Goal: Find specific page/section: Find specific page/section

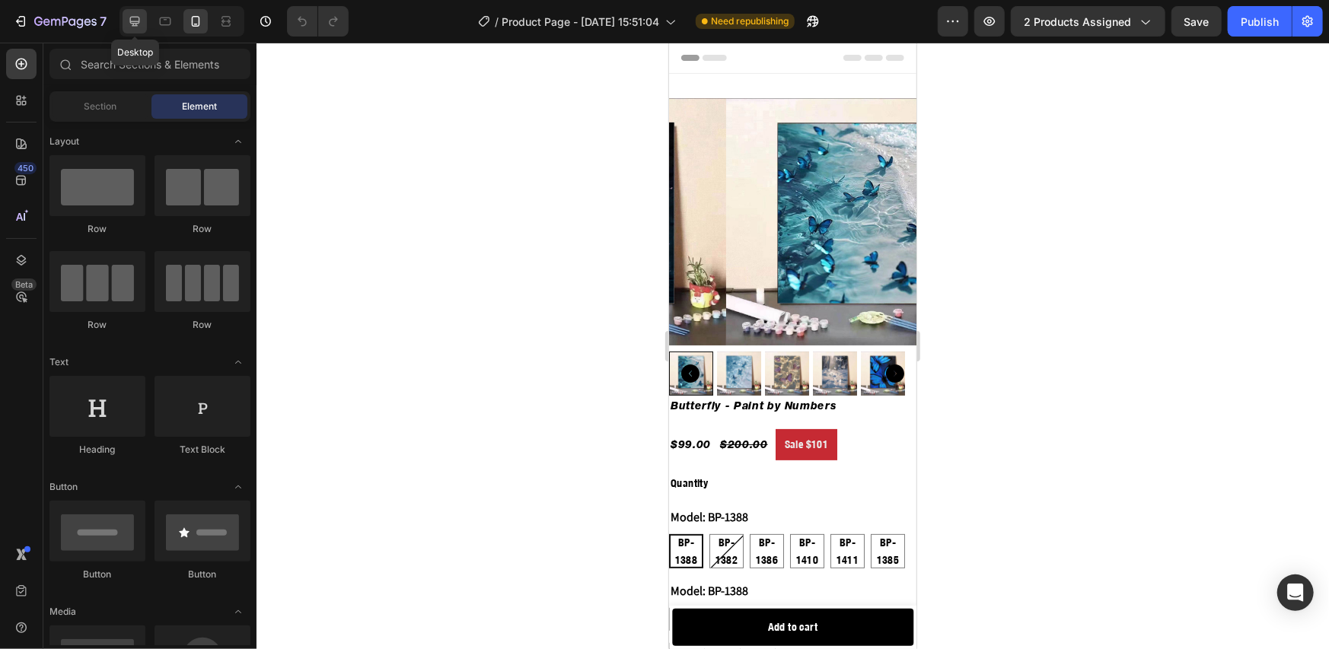
click at [131, 21] on icon at bounding box center [135, 22] width 10 height 10
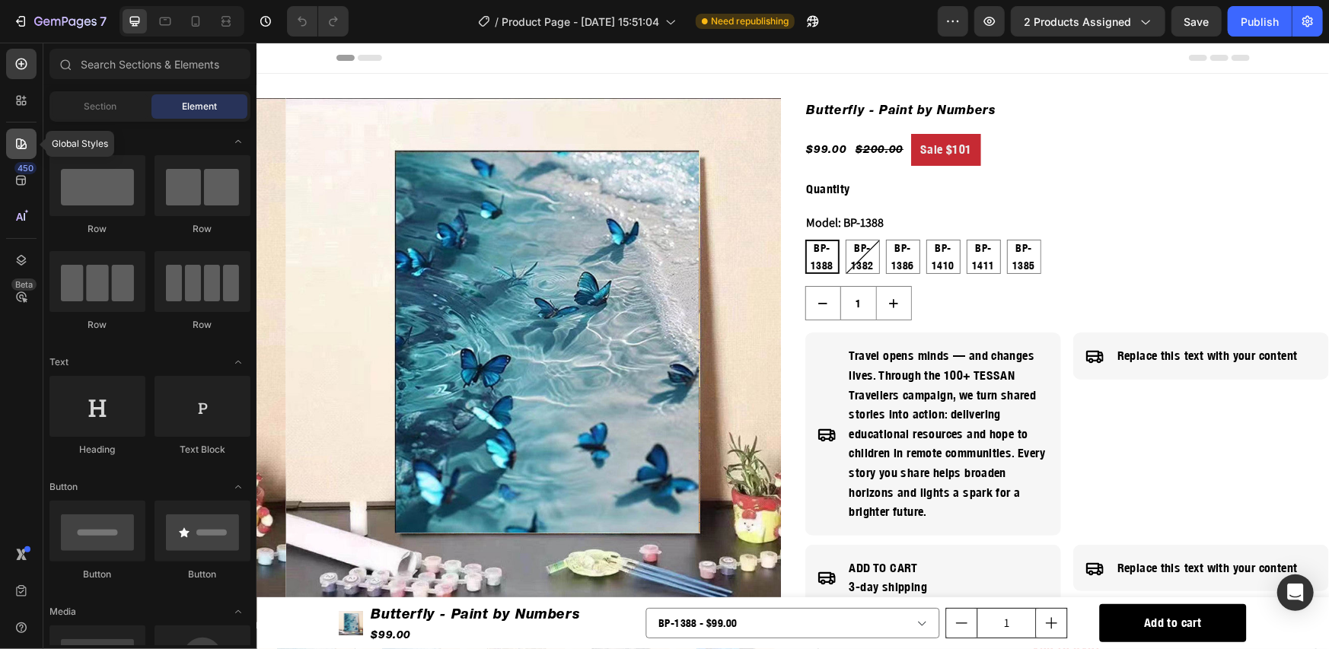
click at [24, 146] on icon at bounding box center [21, 143] width 15 height 15
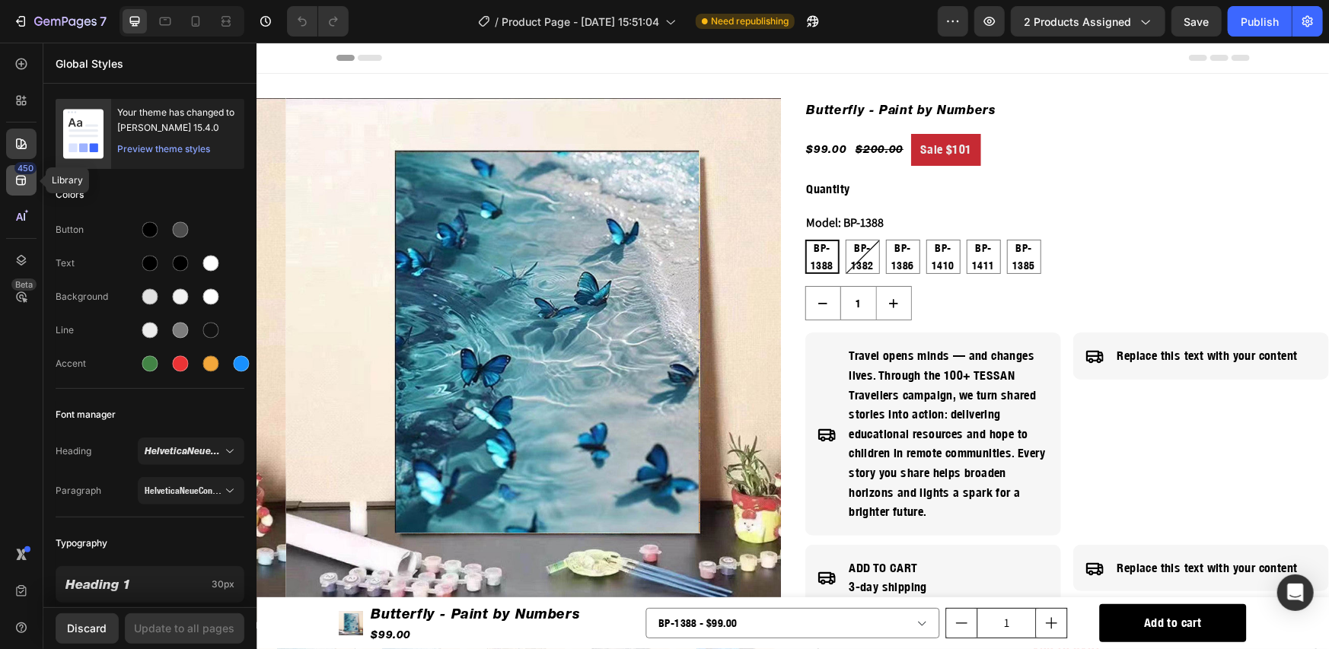
click at [24, 186] on icon at bounding box center [21, 180] width 15 height 15
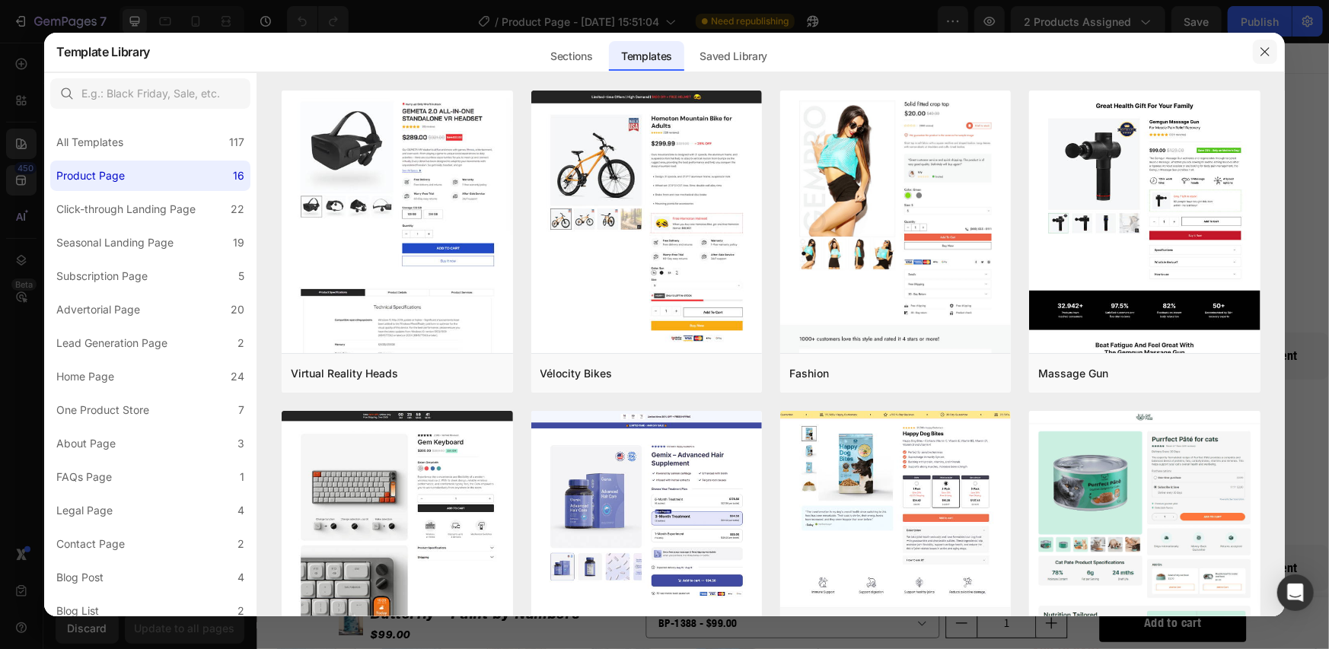
click at [1260, 54] on icon "button" at bounding box center [1265, 52] width 12 height 12
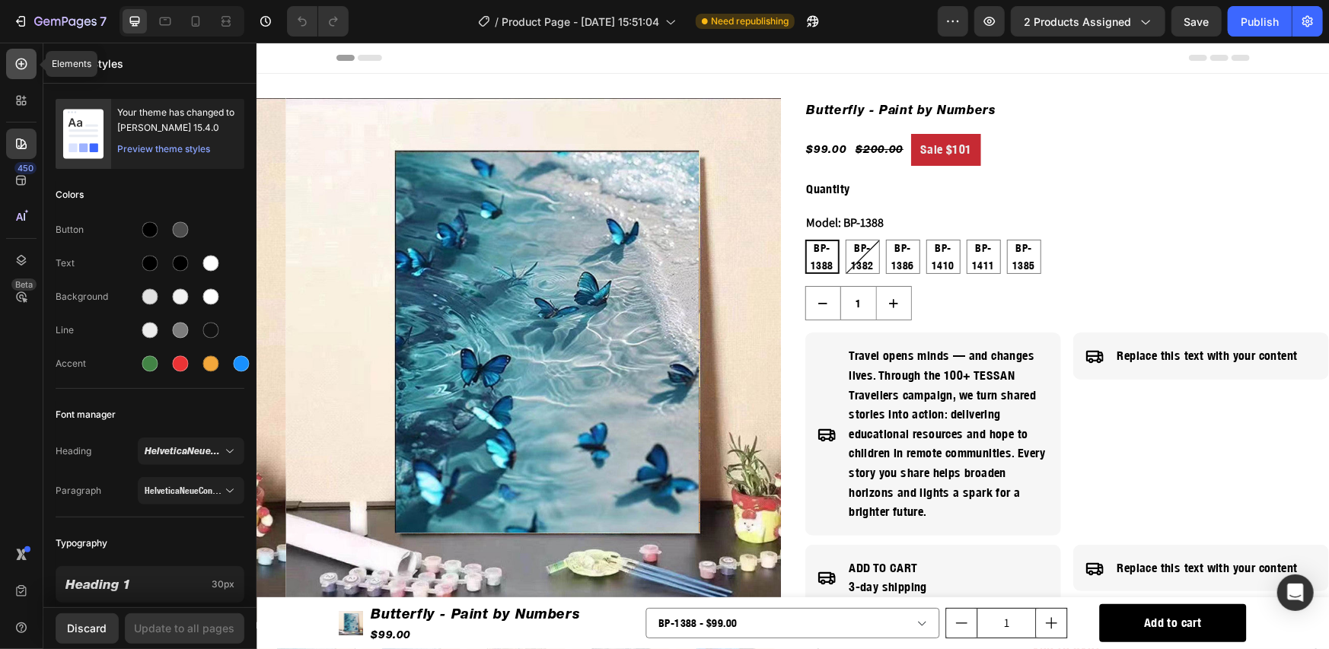
click at [21, 65] on icon at bounding box center [21, 64] width 6 height 6
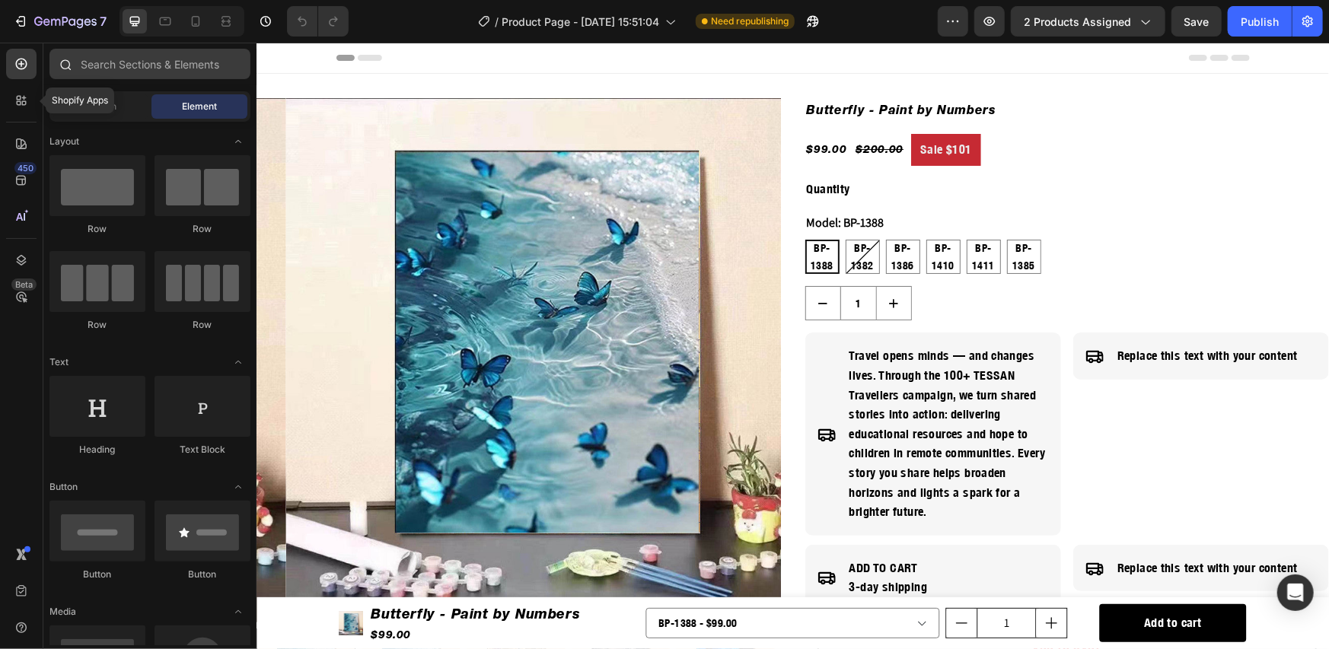
click at [21, 102] on icon at bounding box center [21, 100] width 15 height 15
radio input "false"
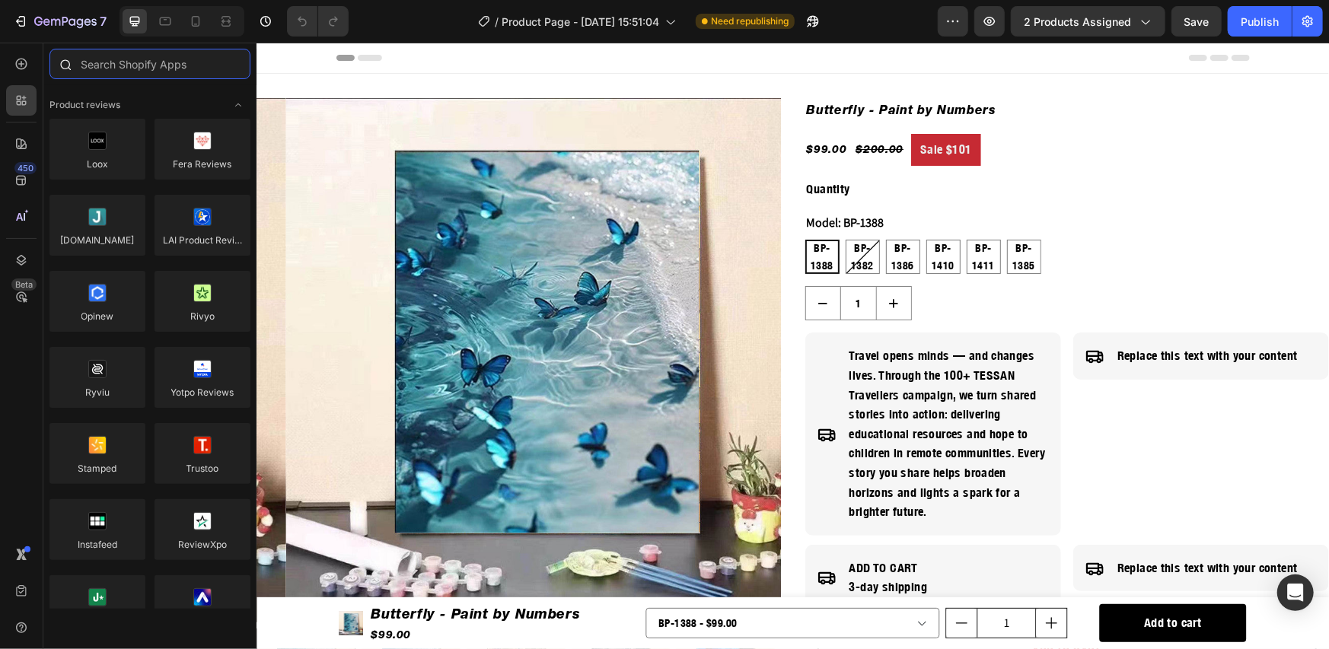
click at [132, 68] on input "text" at bounding box center [149, 64] width 201 height 30
paste input "Razorpay"
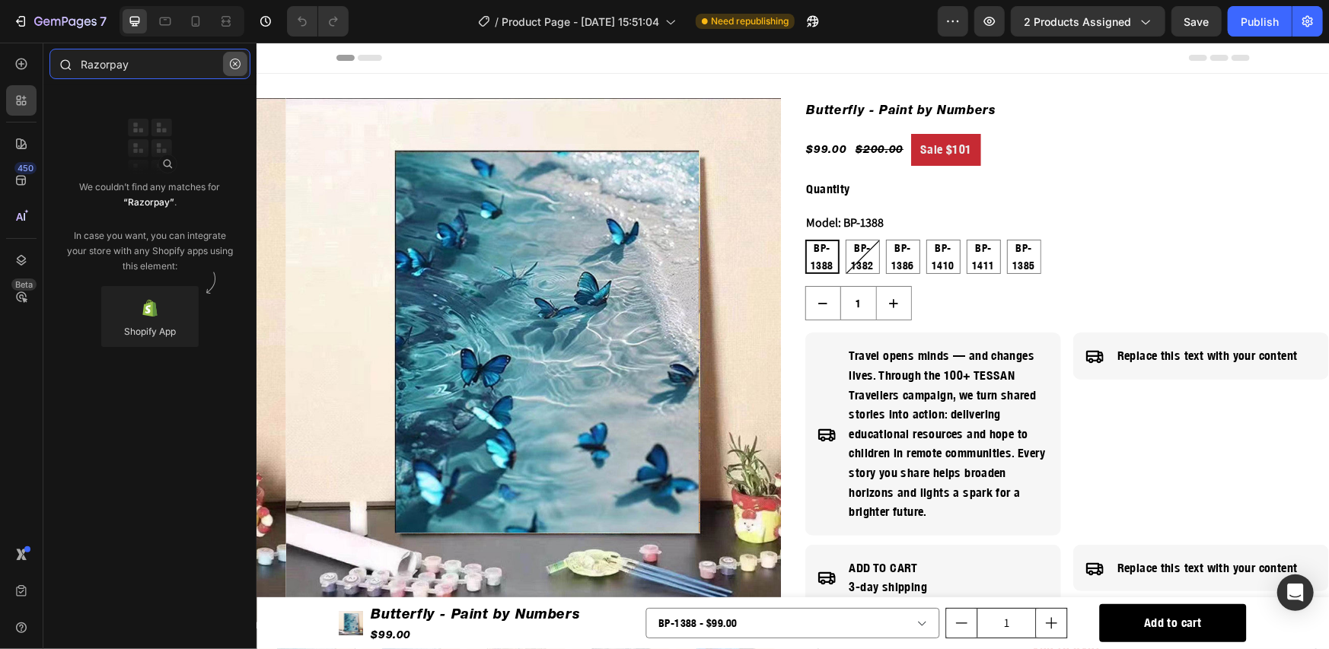
type input "Razorpay"
click at [236, 59] on icon "button" at bounding box center [235, 64] width 11 height 11
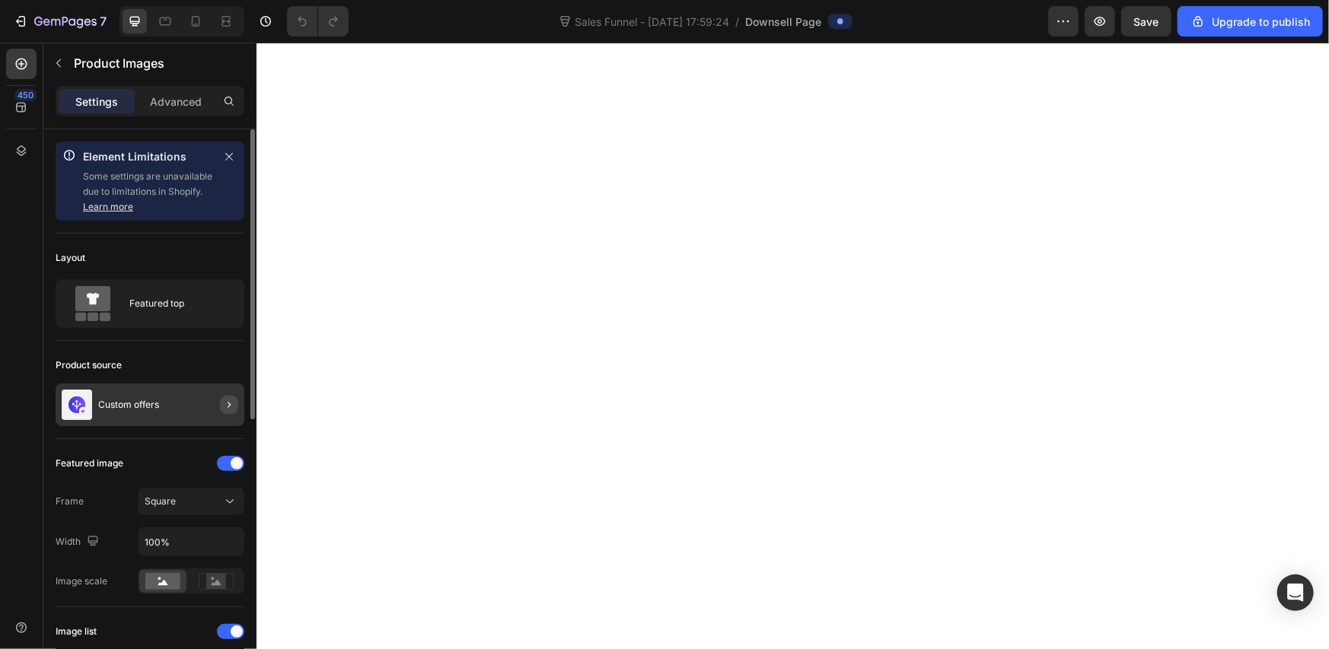
click at [225, 406] on icon "button" at bounding box center [229, 405] width 12 height 12
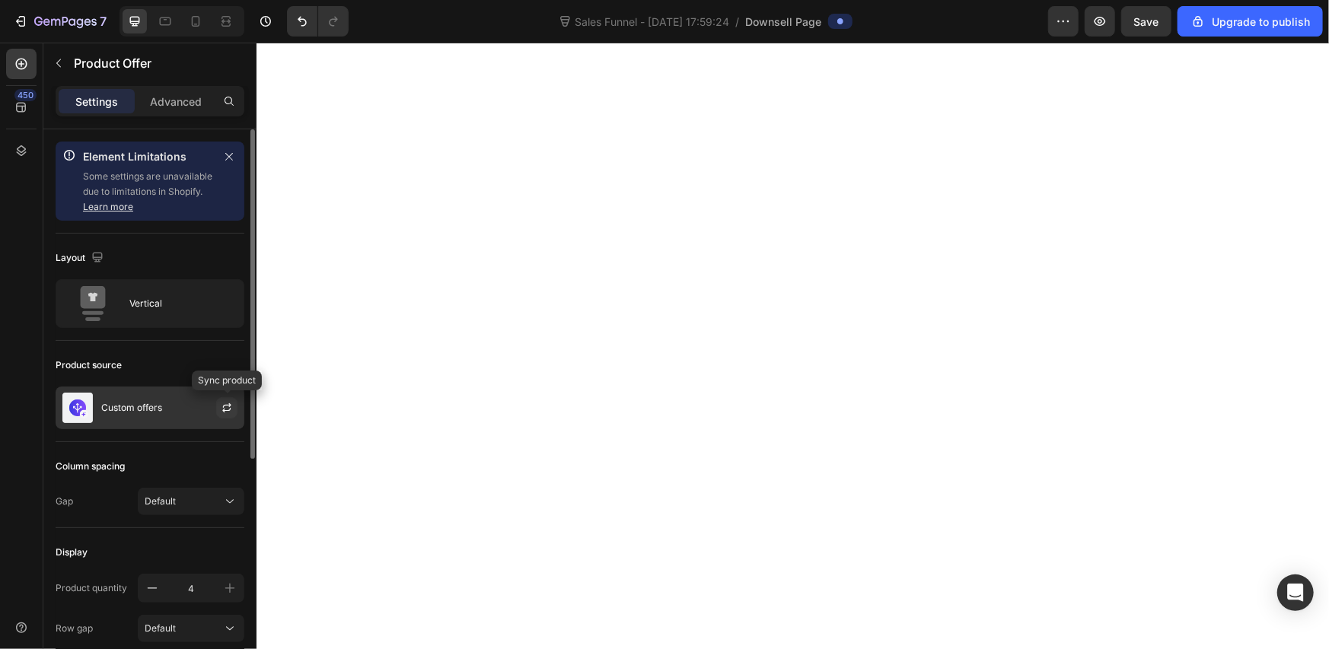
click at [228, 406] on icon "button" at bounding box center [227, 408] width 12 height 12
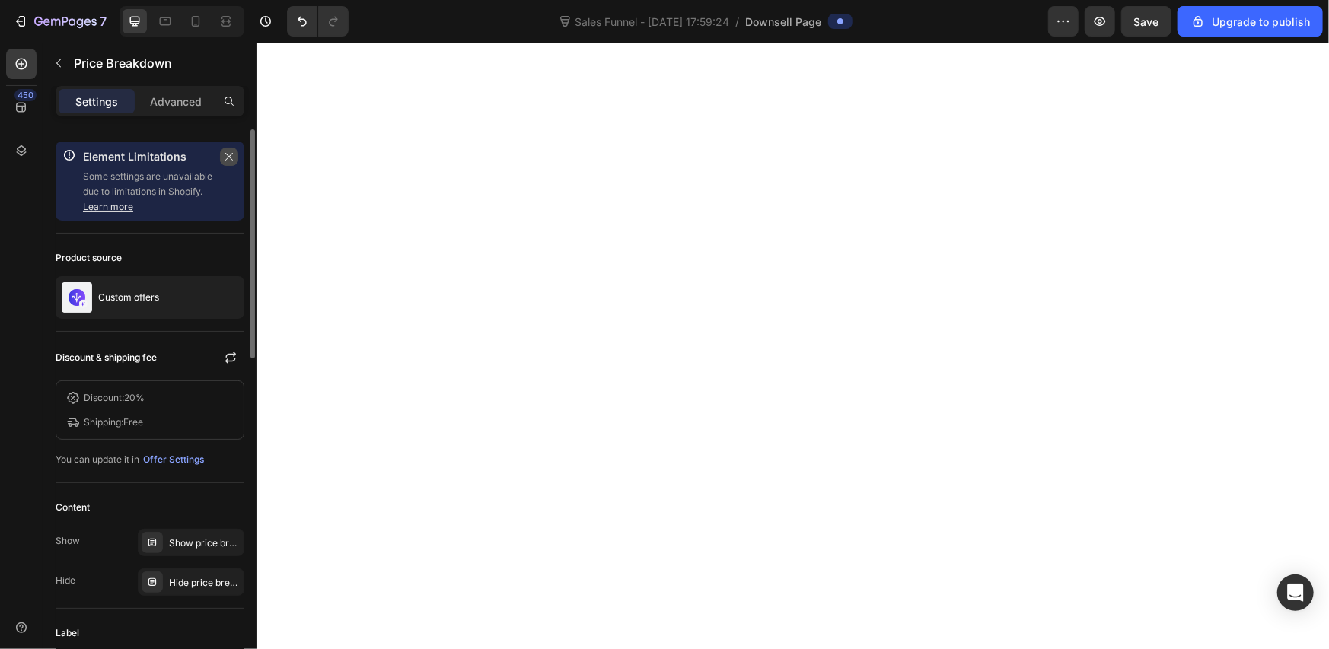
click at [225, 159] on icon "button" at bounding box center [229, 156] width 11 height 11
